Goal: Task Accomplishment & Management: Use online tool/utility

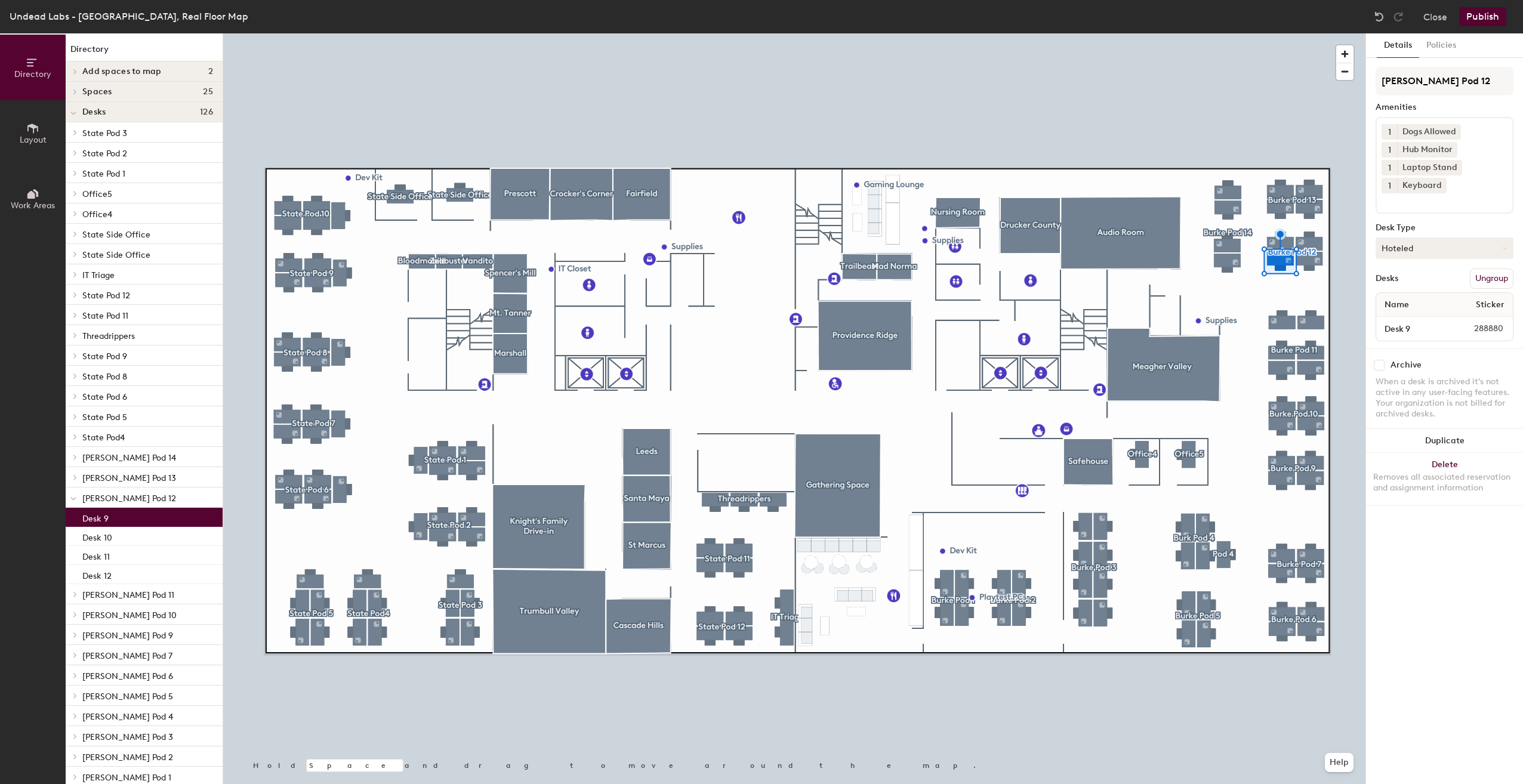
click at [1483, 243] on button "Hoteled" at bounding box center [1444, 248] width 137 height 21
click at [1425, 281] on div "Assigned" at bounding box center [1435, 285] width 120 height 18
click at [1476, 17] on button "Publish" at bounding box center [1482, 16] width 47 height 19
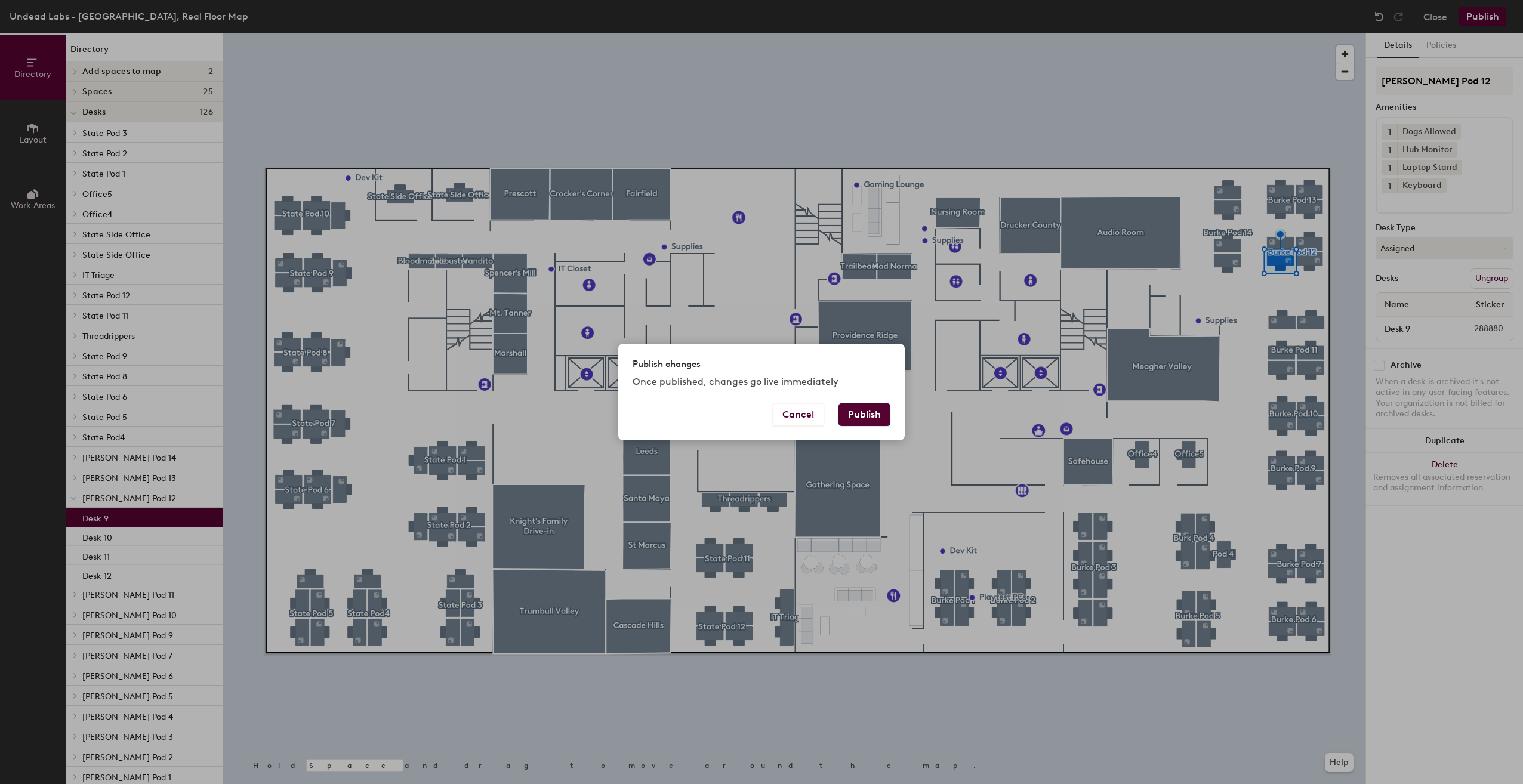
click at [879, 411] on button "Publish" at bounding box center [865, 415] width 52 height 23
